Goal: Information Seeking & Learning: Understand process/instructions

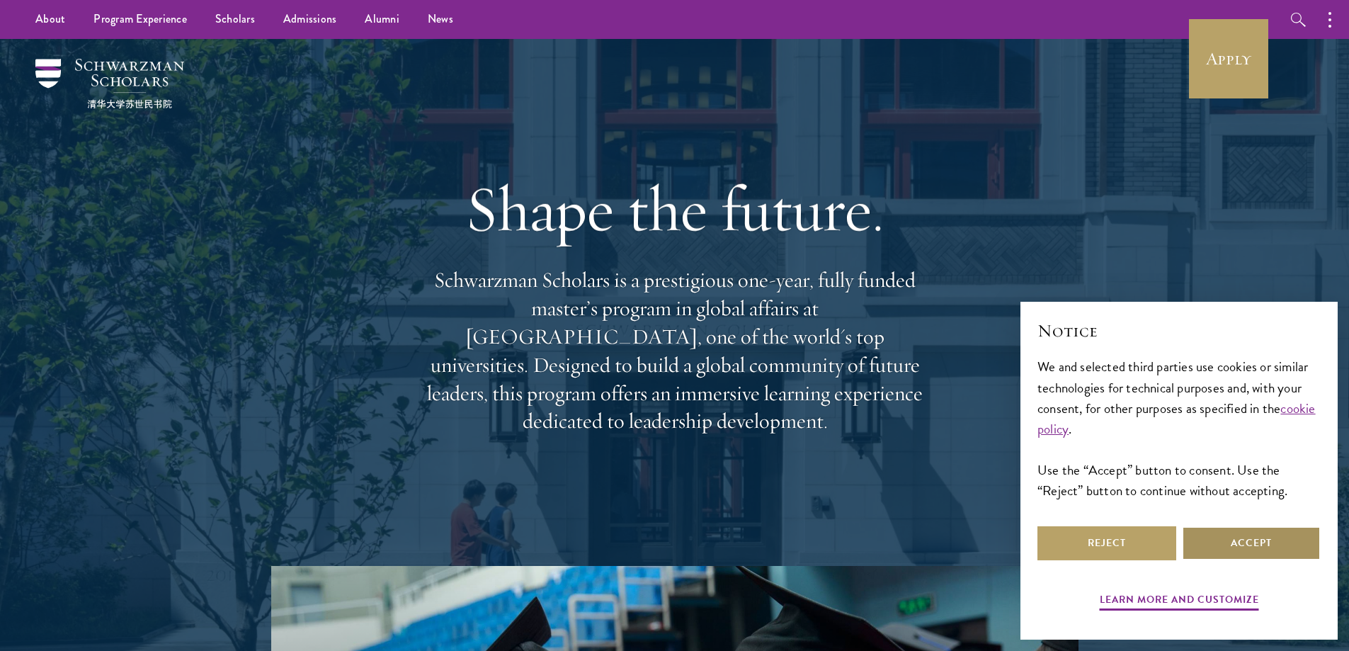
click at [1259, 542] on button "Accept" at bounding box center [1251, 543] width 139 height 34
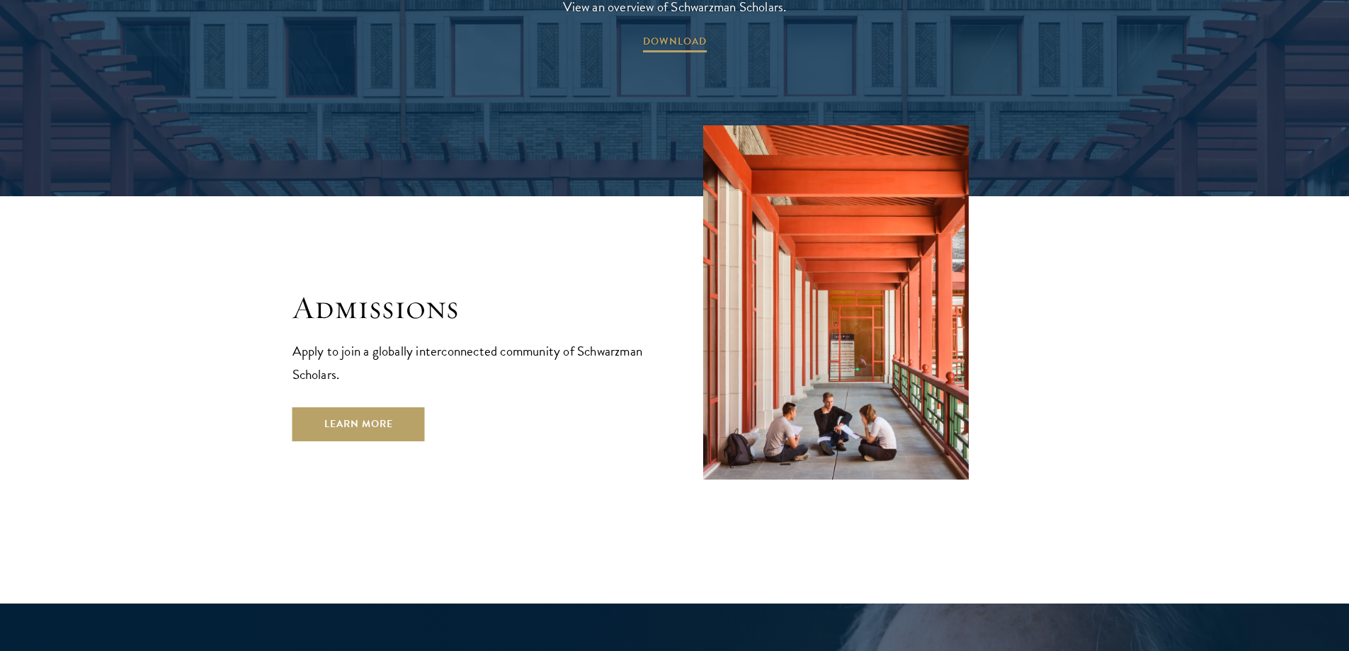
scroll to position [2337, 0]
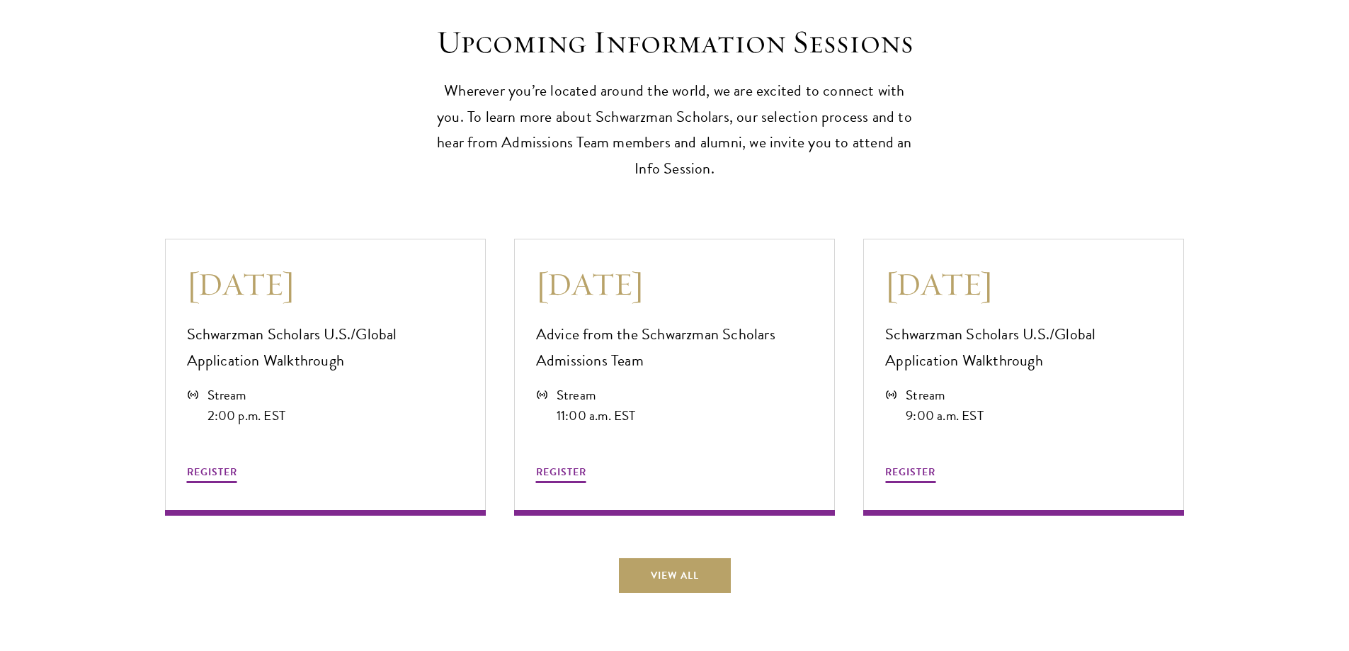
scroll to position [3753, 0]
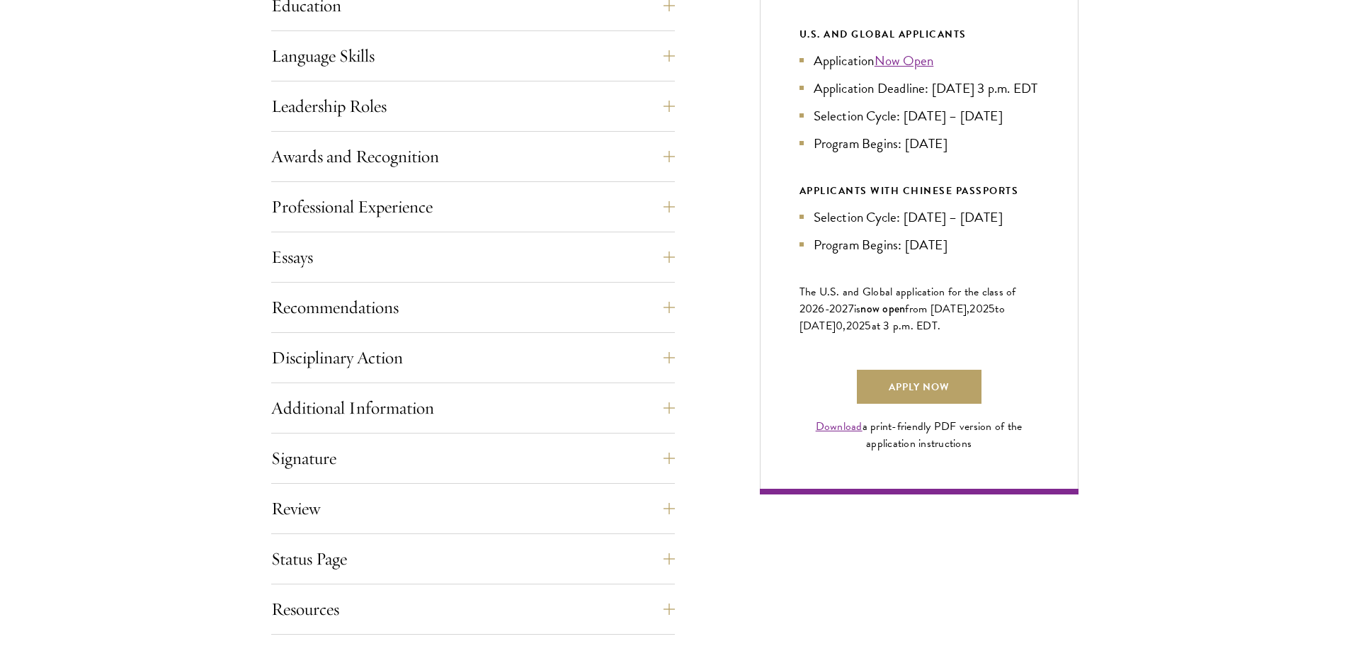
scroll to position [779, 0]
click at [649, 253] on button "Essays" at bounding box center [484, 256] width 404 height 34
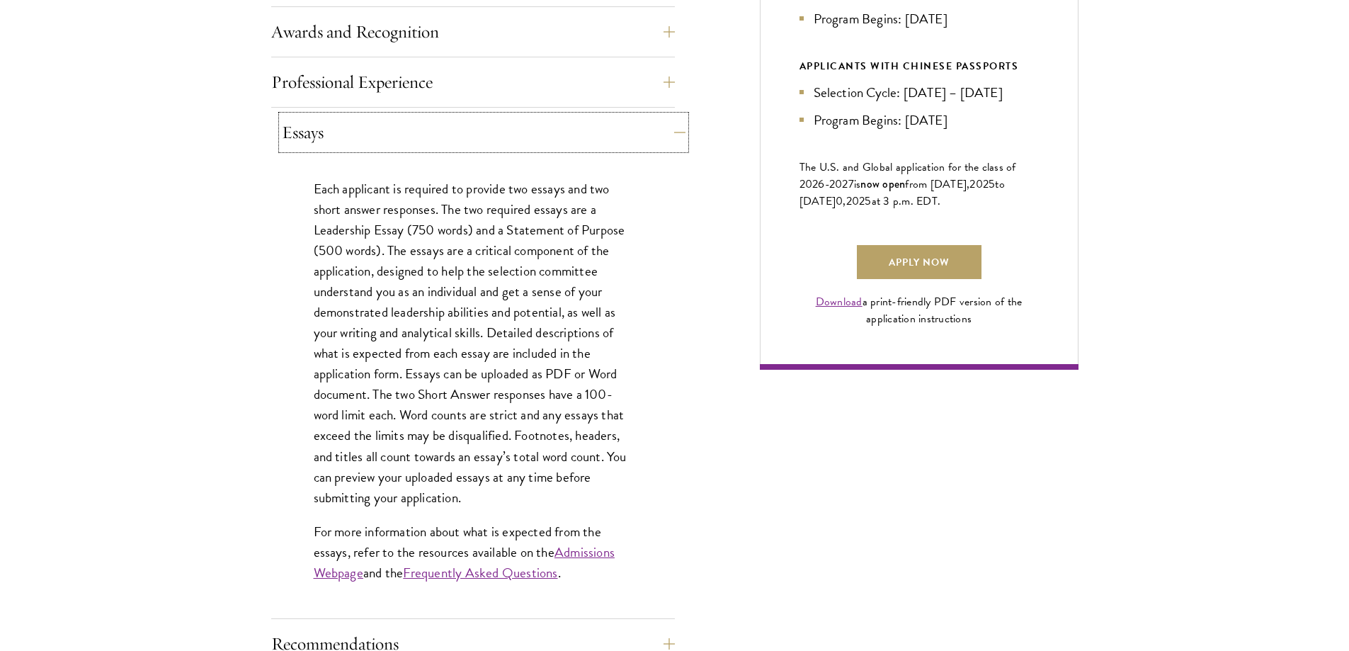
scroll to position [921, 0]
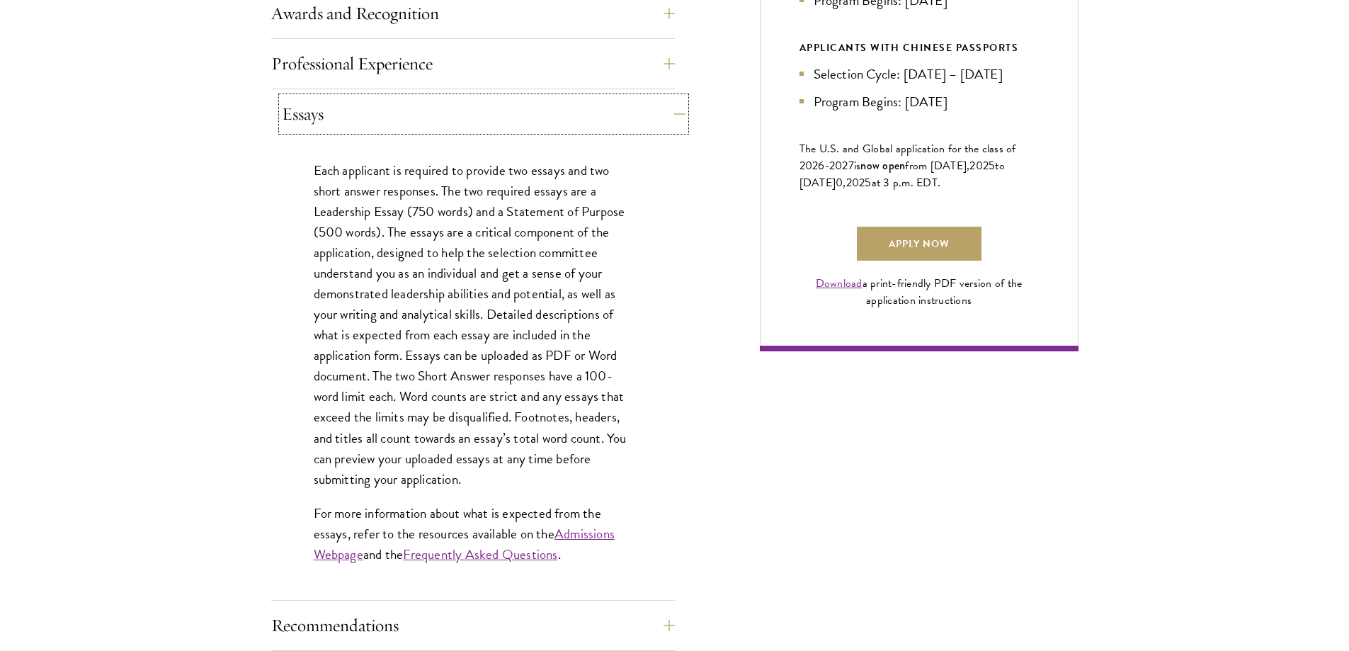
click at [651, 123] on button "Essays" at bounding box center [484, 114] width 404 height 34
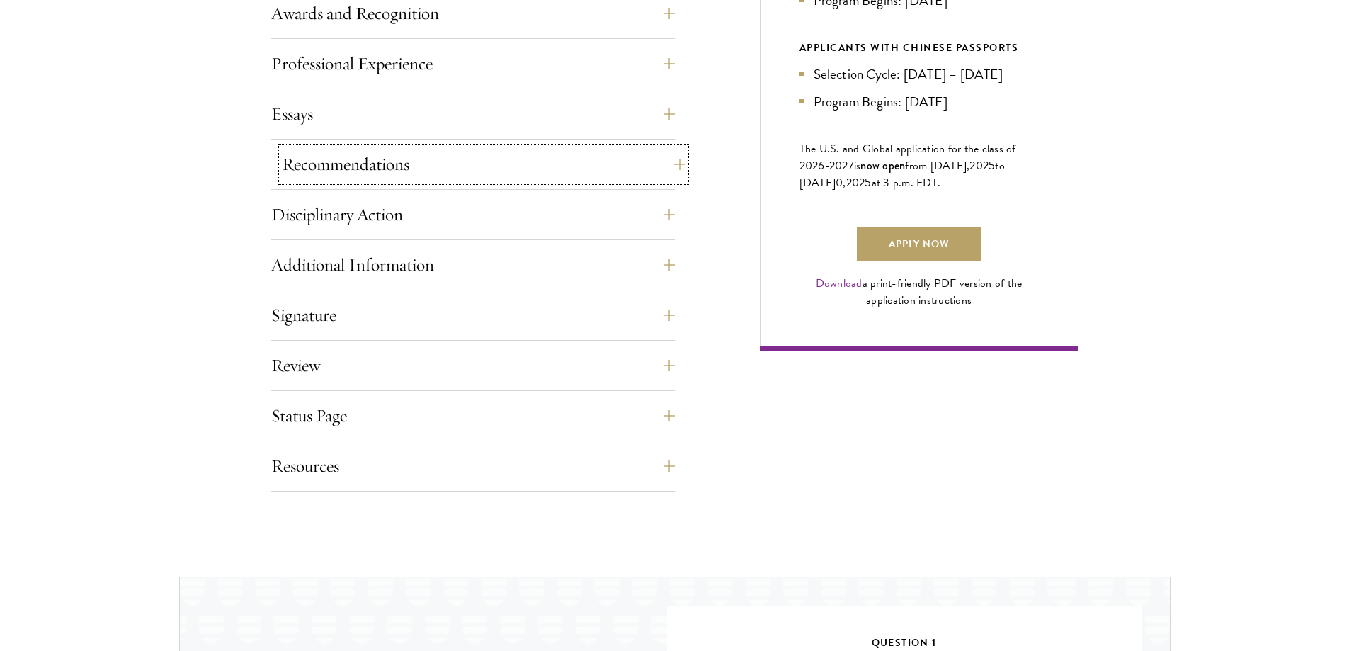
click at [620, 177] on button "Recommendations" at bounding box center [484, 164] width 404 height 34
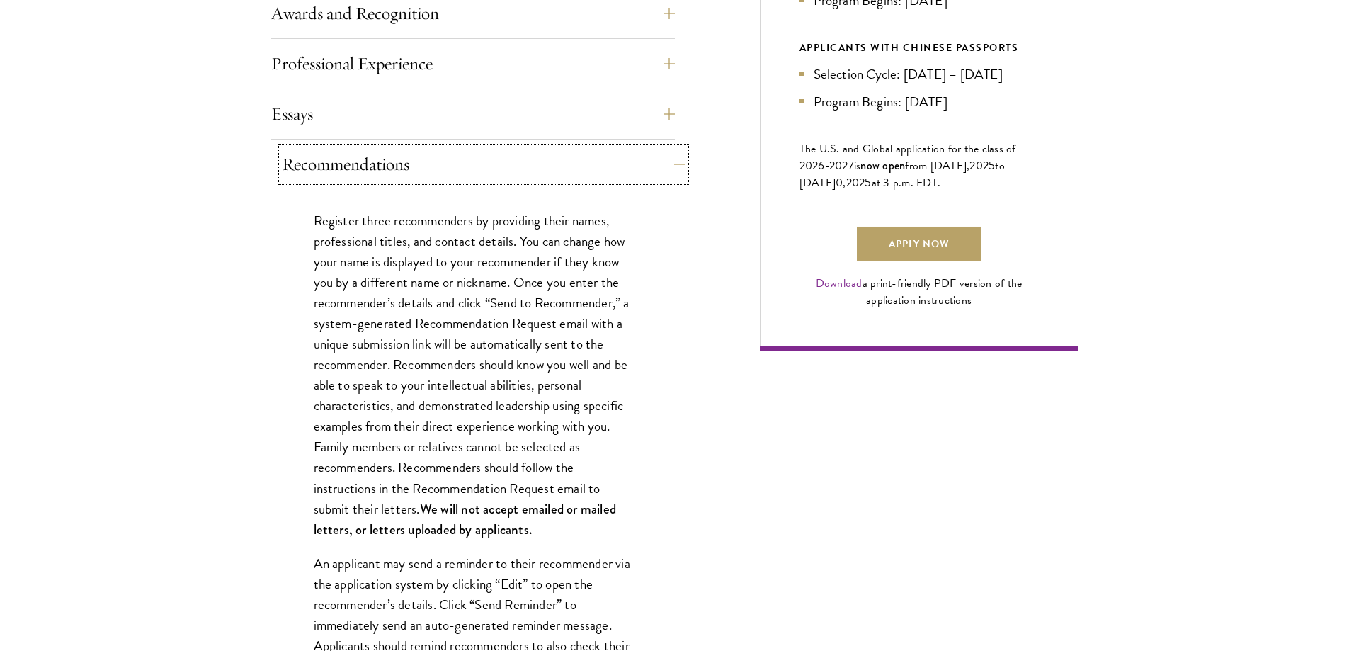
click at [620, 177] on button "Recommendations" at bounding box center [484, 164] width 404 height 34
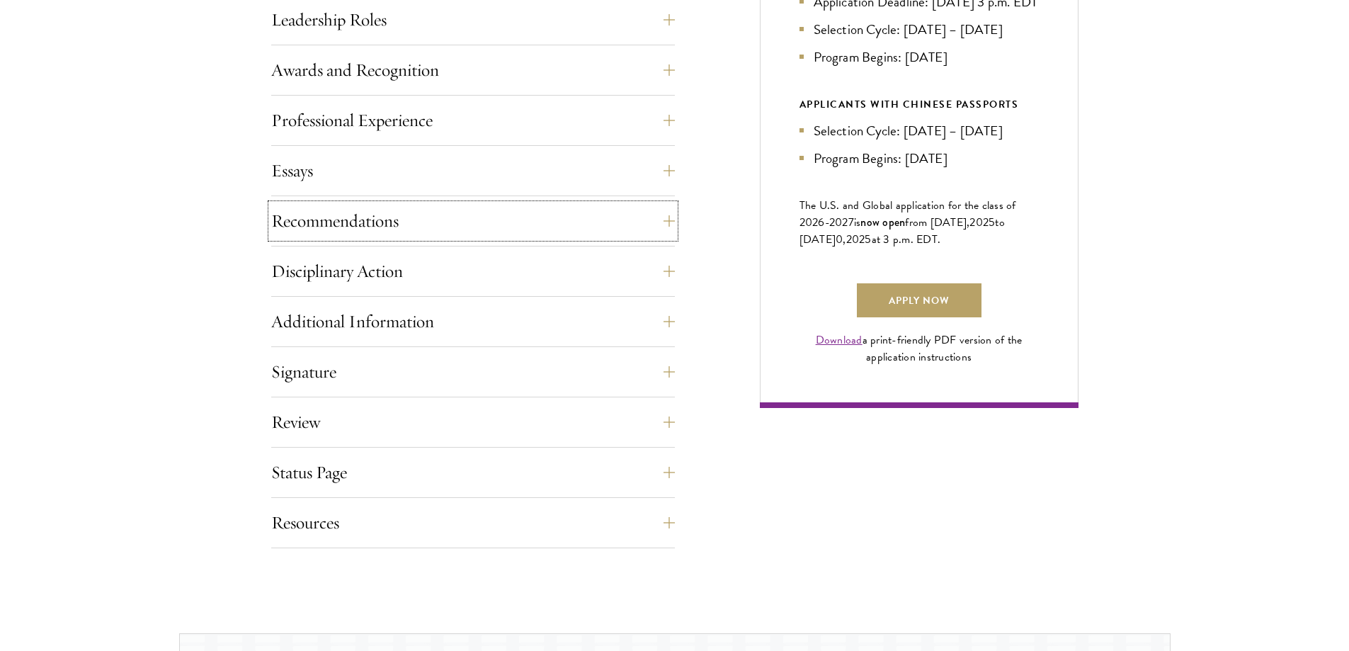
scroll to position [779, 0]
